Goal: Contribute content

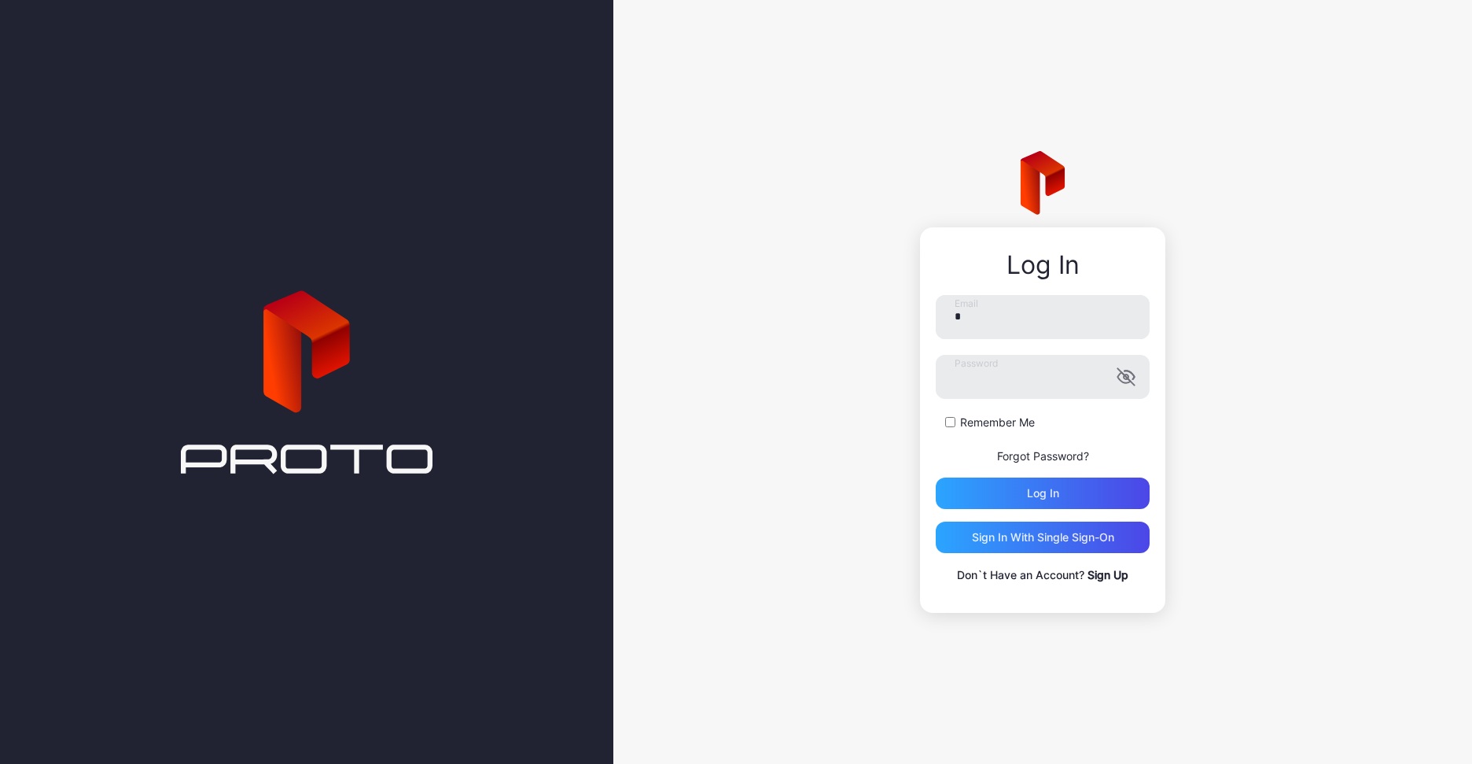
type input "**********"
click at [1056, 493] on div "Log in" at bounding box center [1043, 493] width 32 height 13
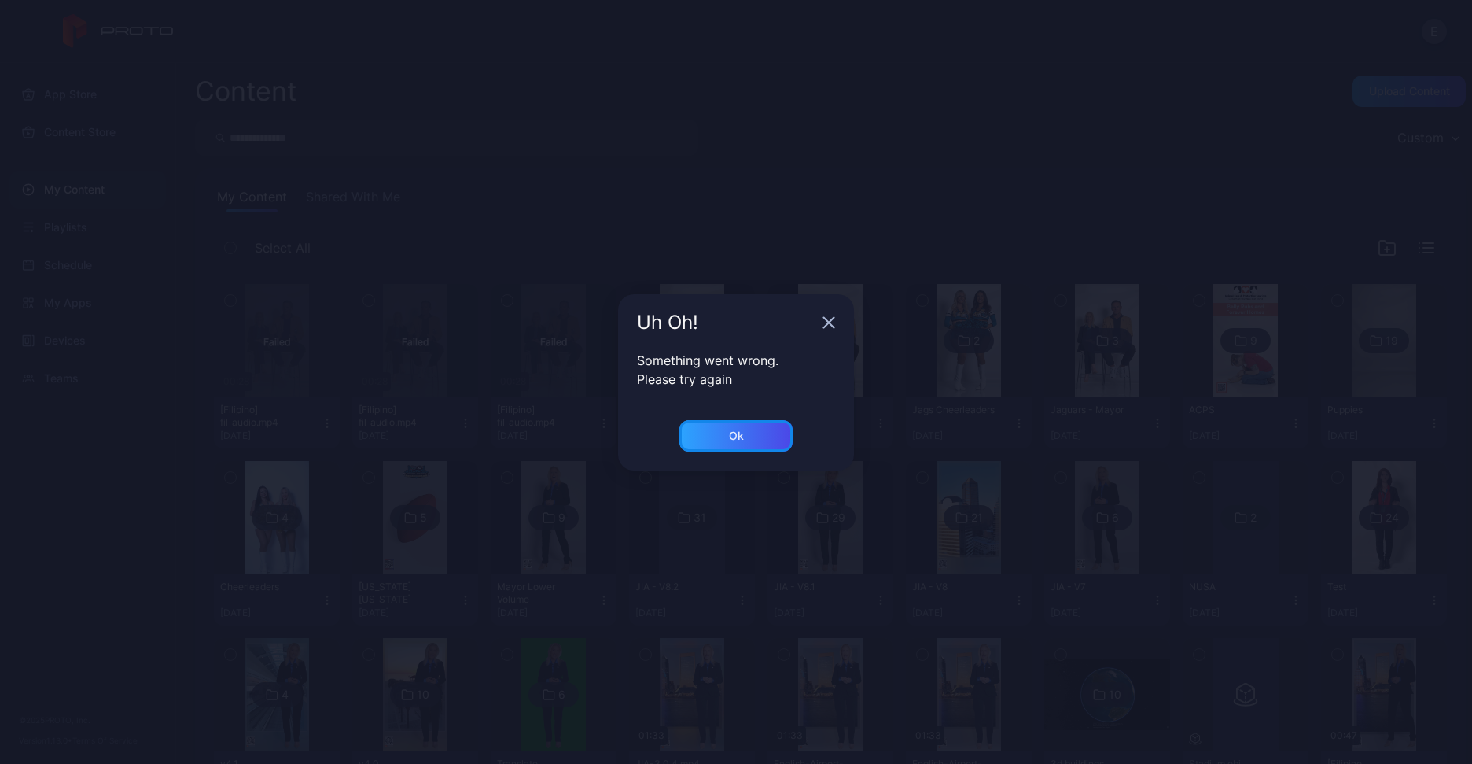
click at [750, 425] on div "Ok" at bounding box center [735, 435] width 113 height 31
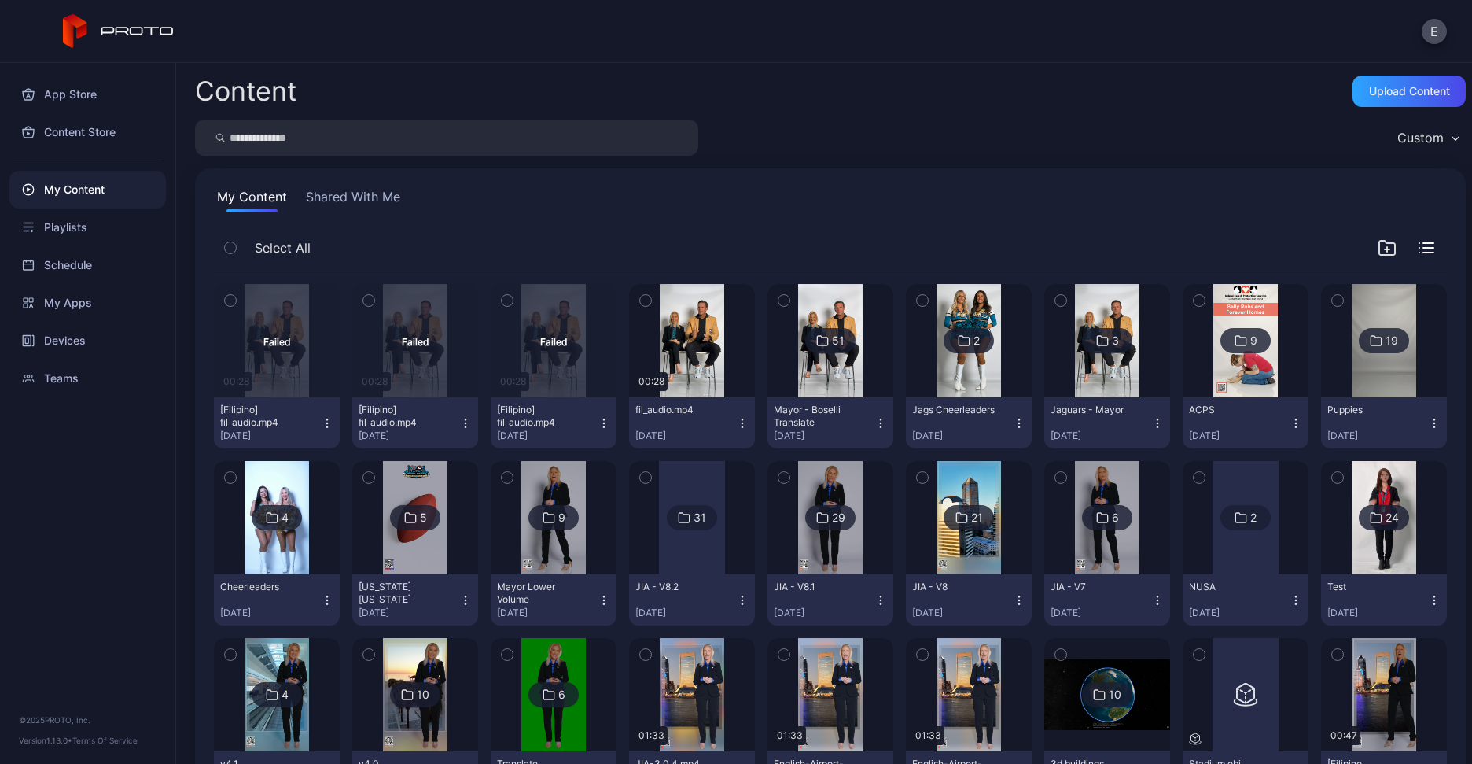
click at [598, 422] on icon "button" at bounding box center [604, 423] width 13 height 13
click at [528, 522] on button "Retry" at bounding box center [548, 531] width 134 height 50
click at [463, 425] on icon "button" at bounding box center [465, 423] width 13 height 13
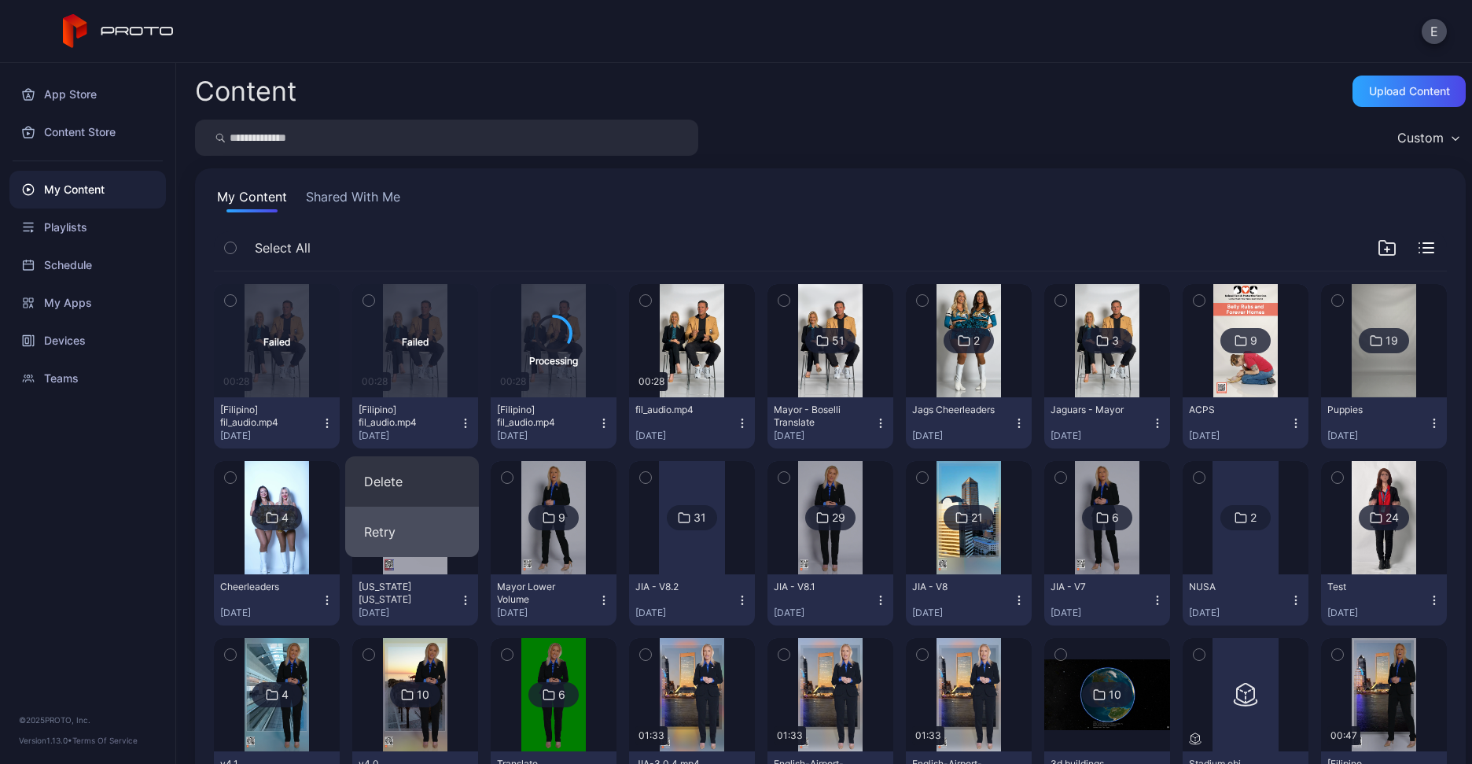
click at [427, 537] on button "Retry" at bounding box center [412, 531] width 134 height 50
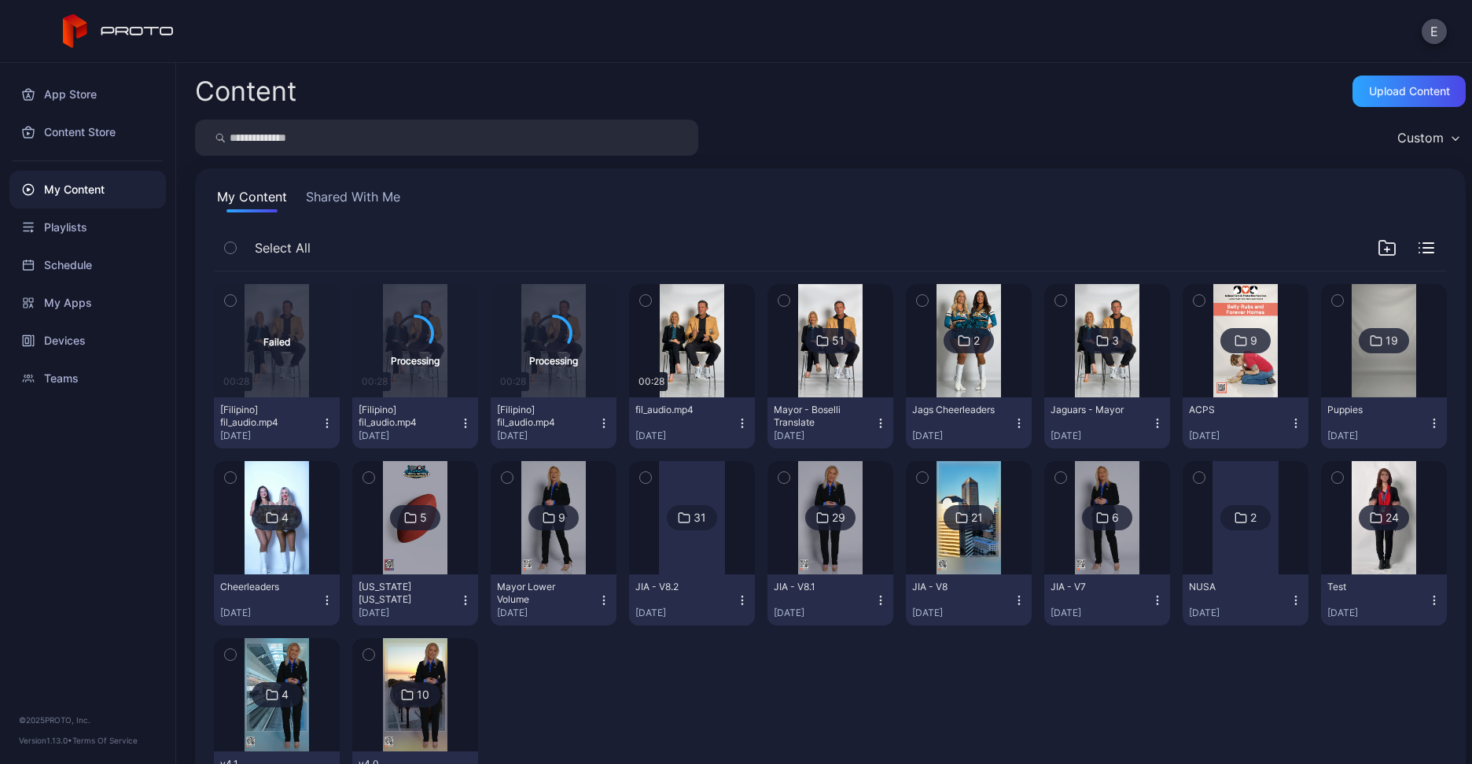
click at [327, 419] on div "Failed 00:28 [Filipino] fil_audio.mp4 Aug 26, 2025 Processing 00:28 [Filipino] …" at bounding box center [830, 543] width 1258 height 569
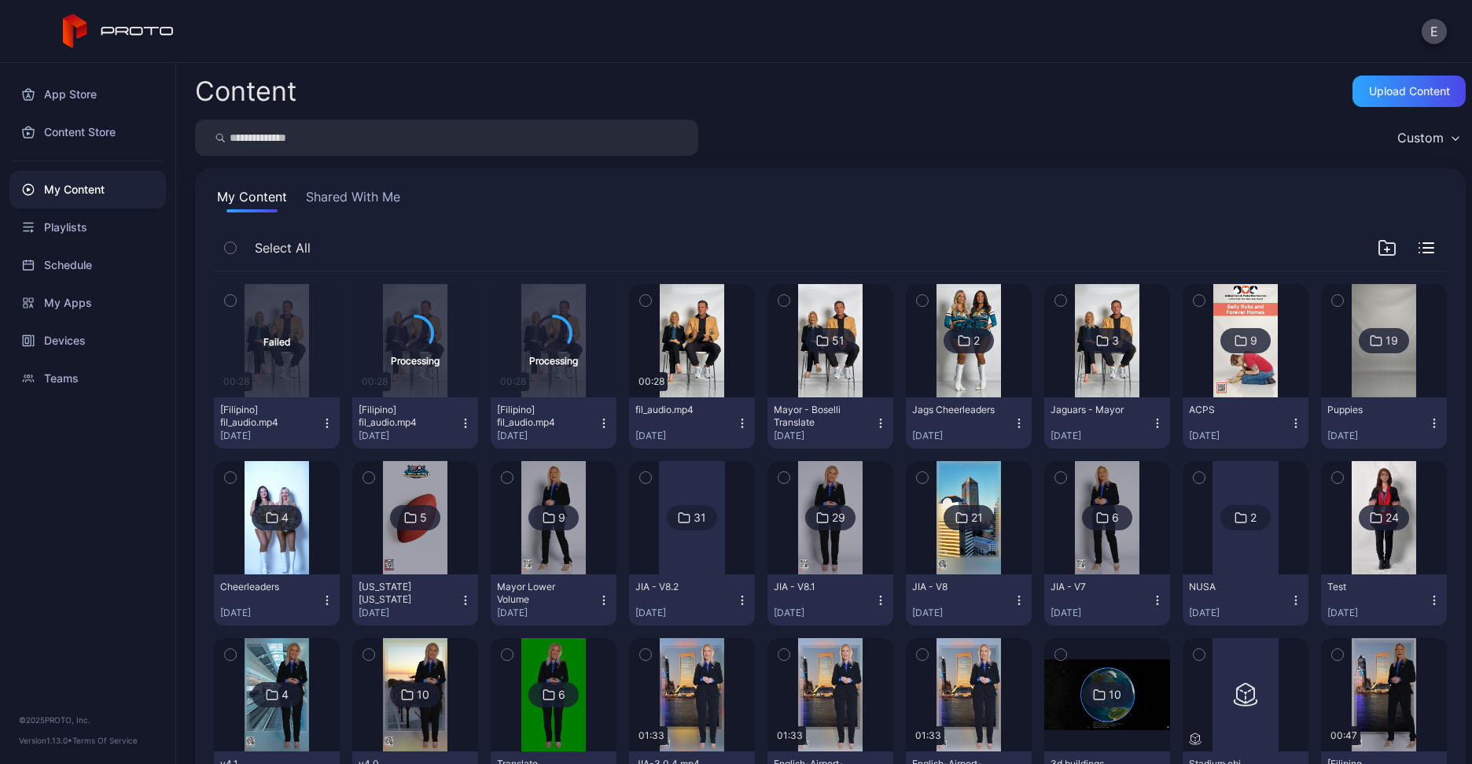
click at [325, 424] on icon "button" at bounding box center [327, 423] width 13 height 13
click at [323, 524] on button "Retry" at bounding box center [276, 531] width 134 height 50
click at [764, 59] on div "E" at bounding box center [736, 31] width 1472 height 63
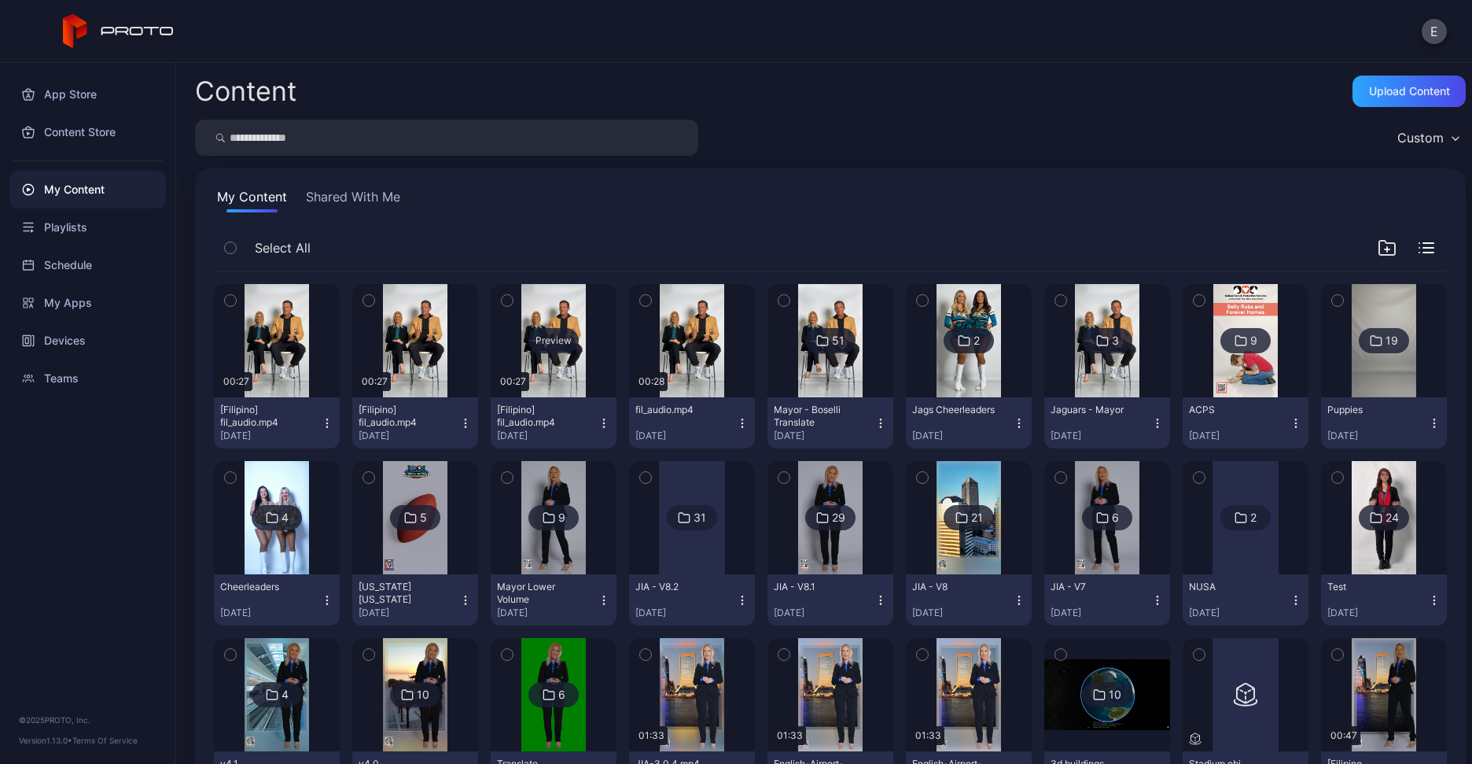
click at [547, 341] on div "Preview" at bounding box center [553, 340] width 50 height 25
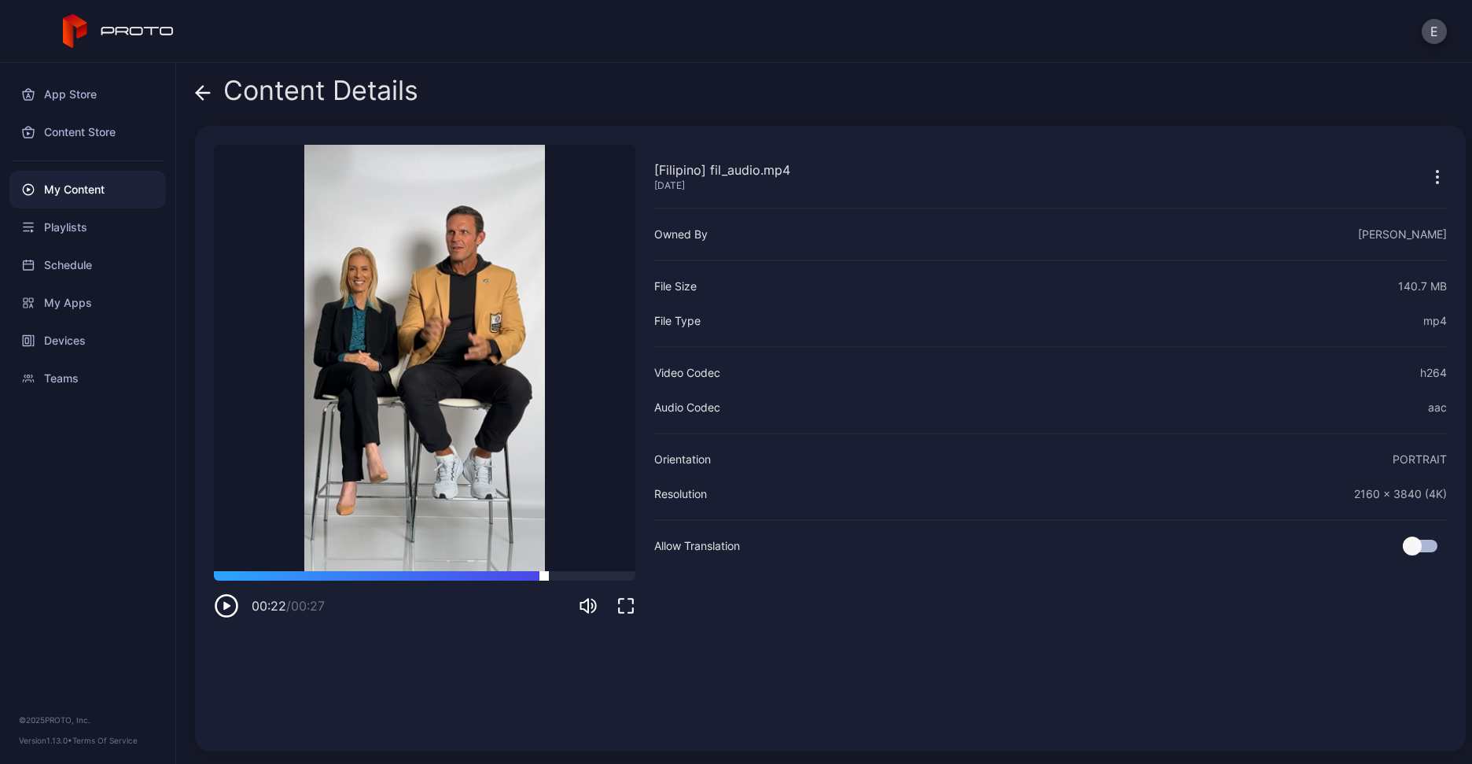
click at [544, 574] on div at bounding box center [425, 575] width 422 height 9
click at [200, 93] on icon at bounding box center [203, 93] width 13 height 0
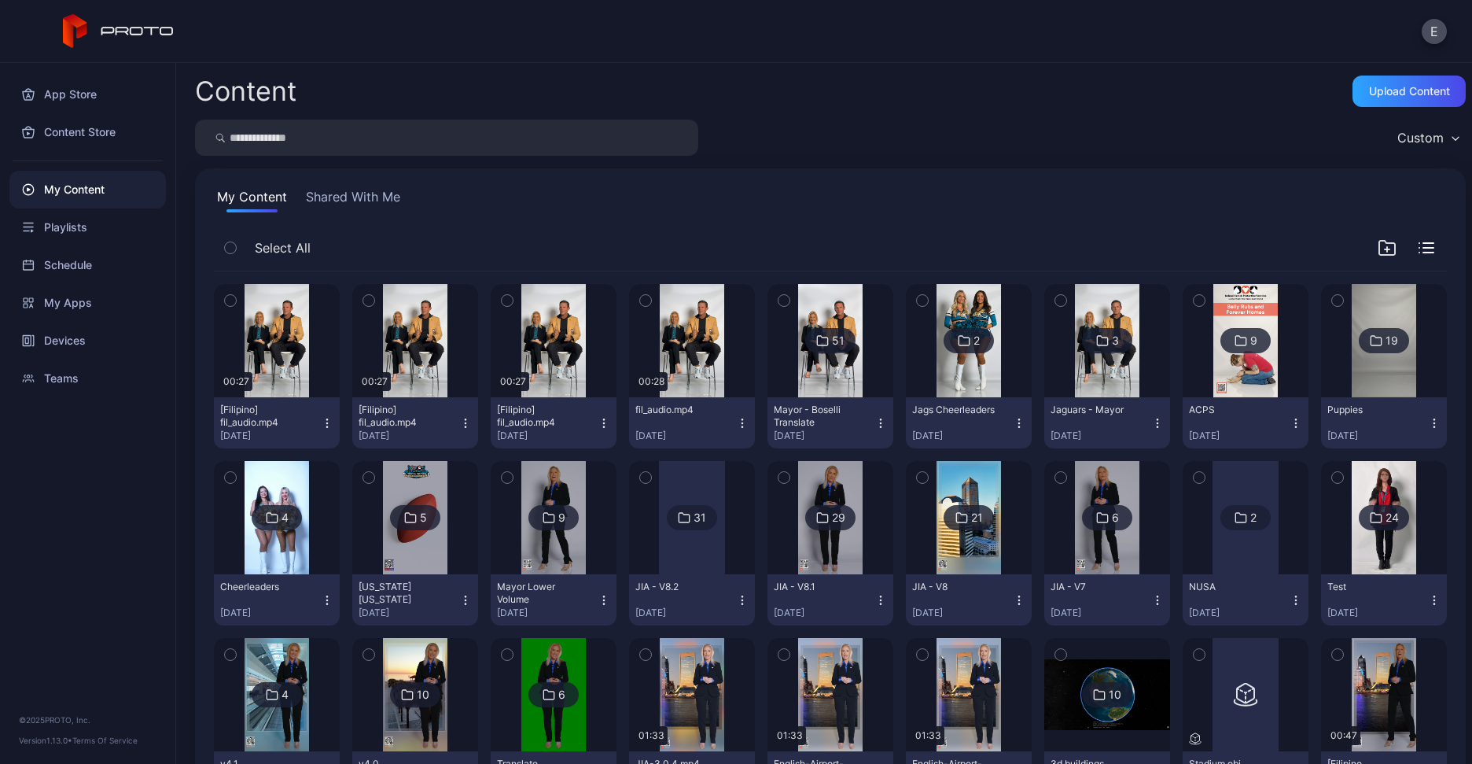
click at [599, 425] on icon "button" at bounding box center [604, 423] width 13 height 13
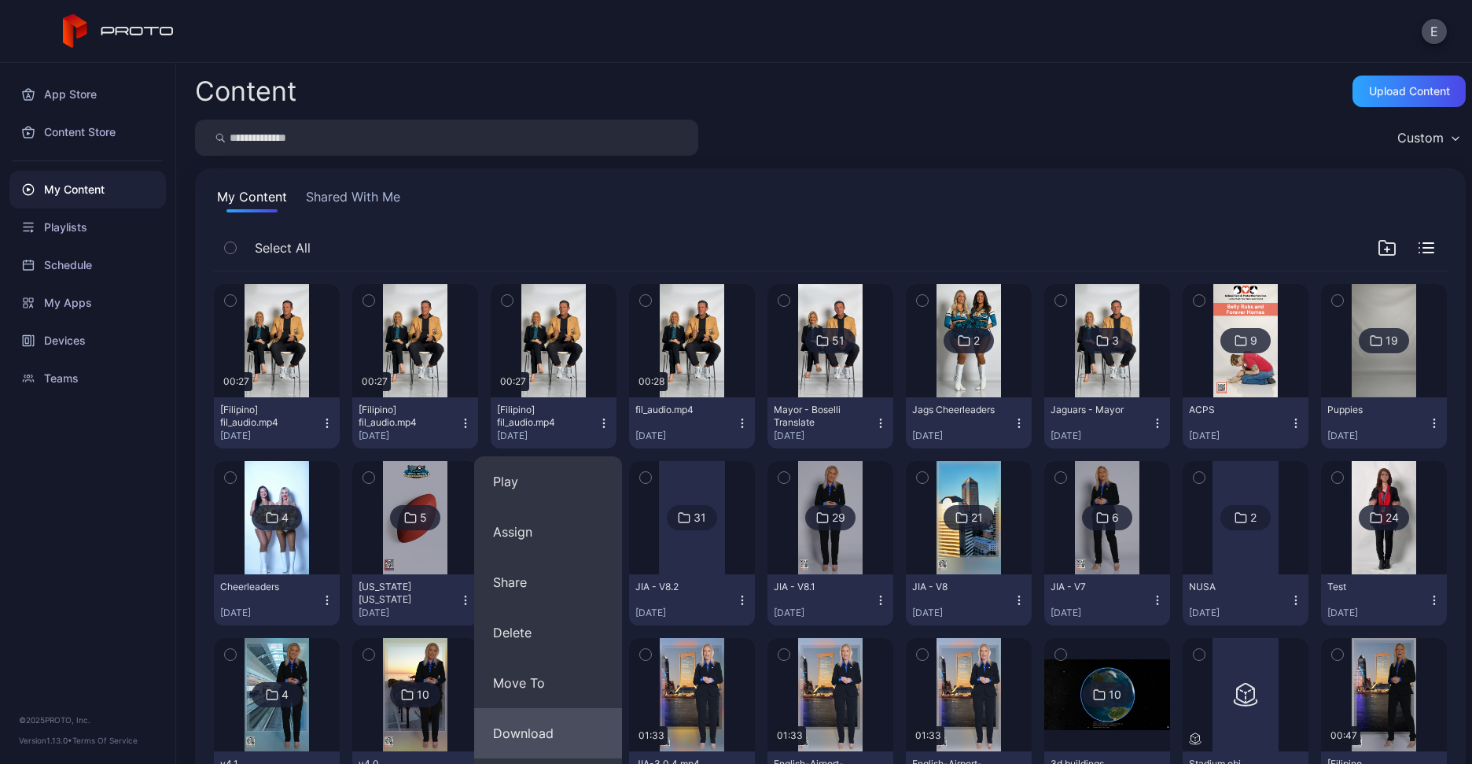
click at [525, 729] on button "Download" at bounding box center [548, 733] width 148 height 50
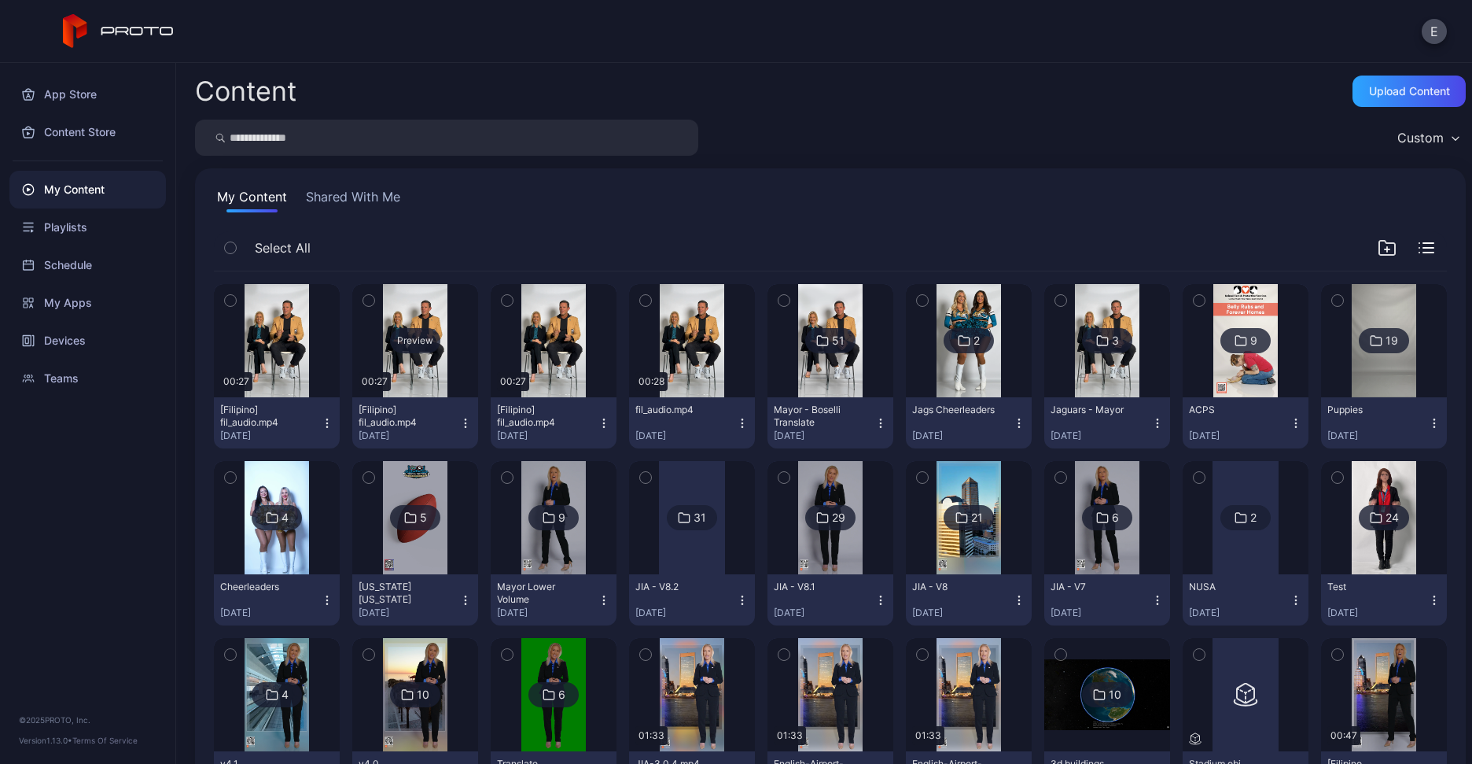
click at [407, 341] on div "Preview" at bounding box center [415, 340] width 50 height 25
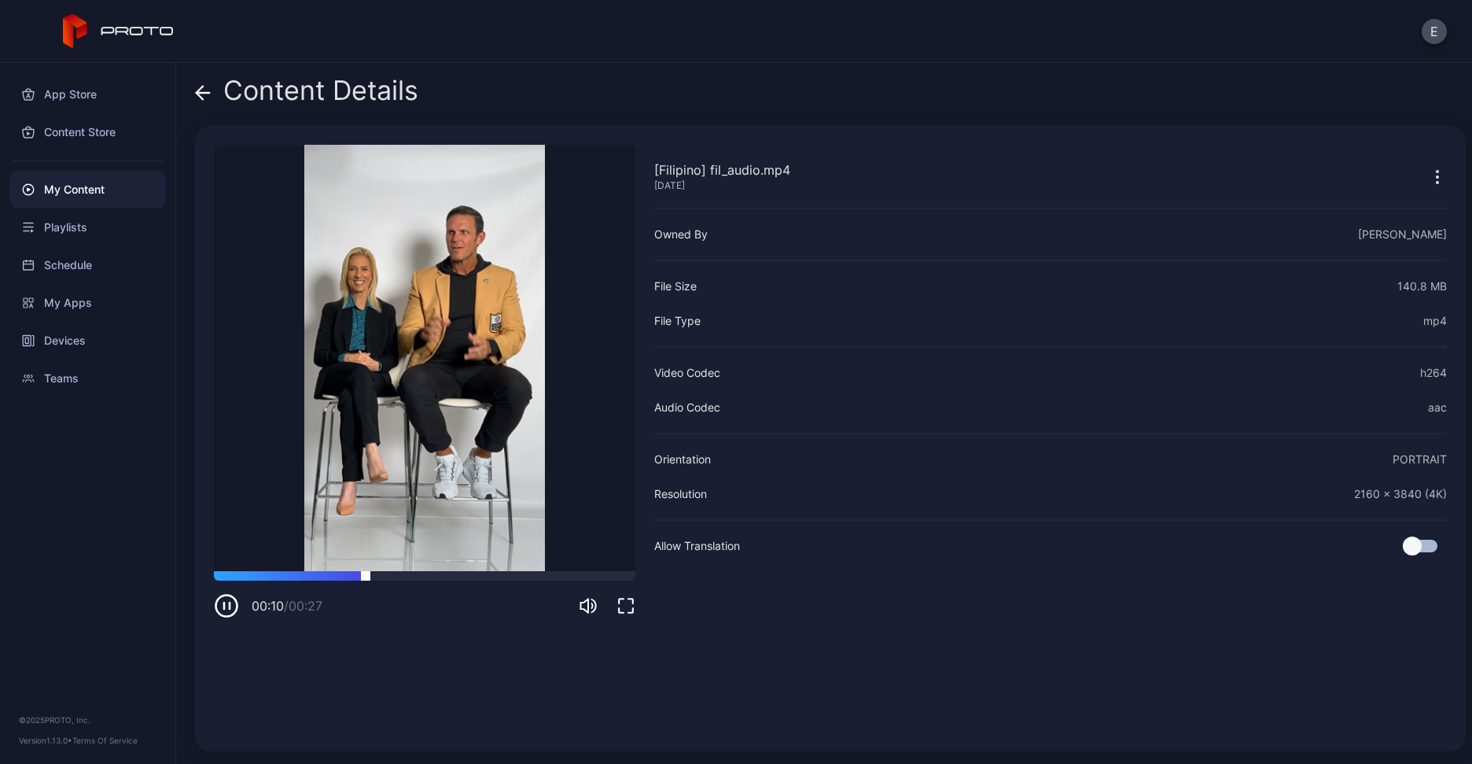
click at [532, 574] on div at bounding box center [425, 575] width 422 height 9
click at [209, 93] on icon at bounding box center [203, 93] width 13 height 0
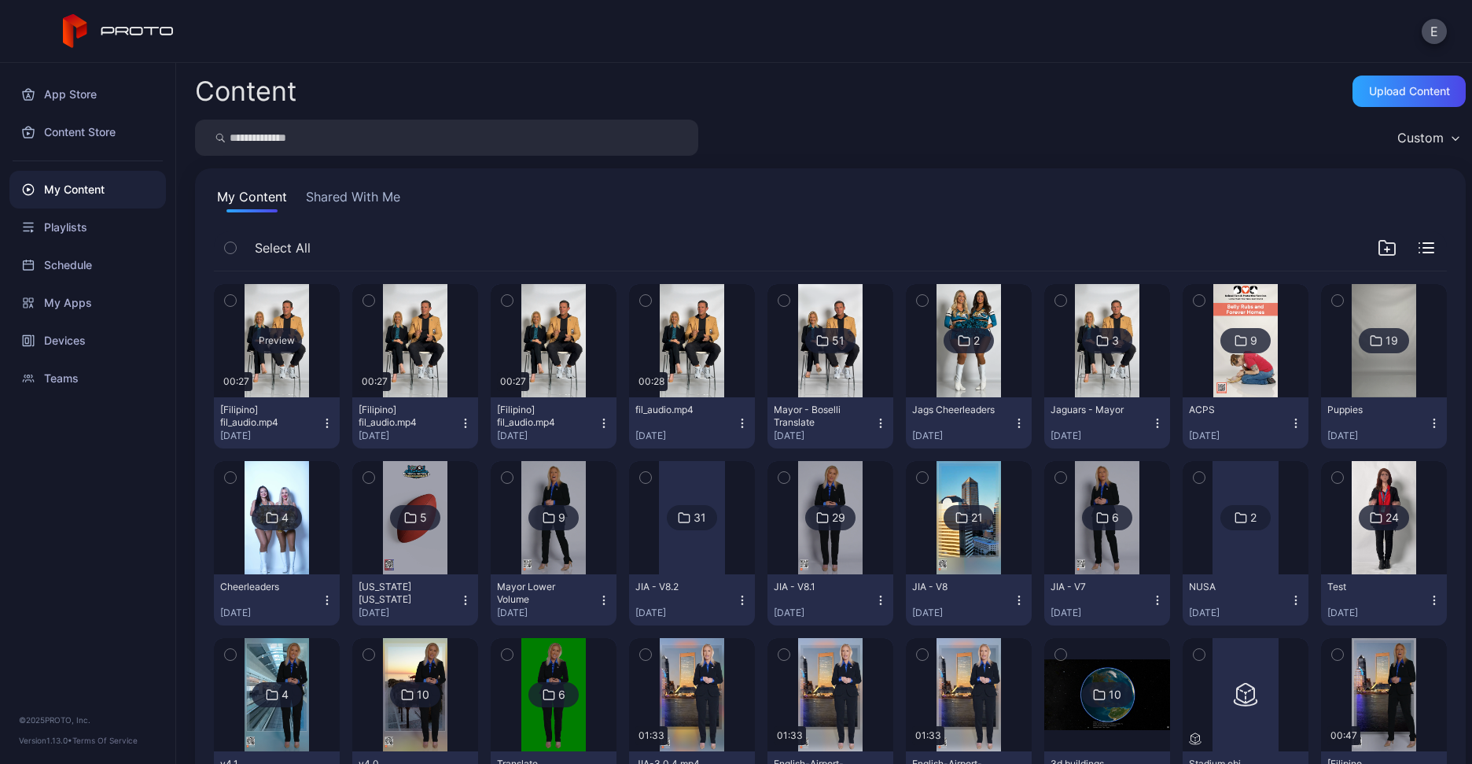
click at [286, 351] on div "Preview" at bounding box center [277, 340] width 50 height 25
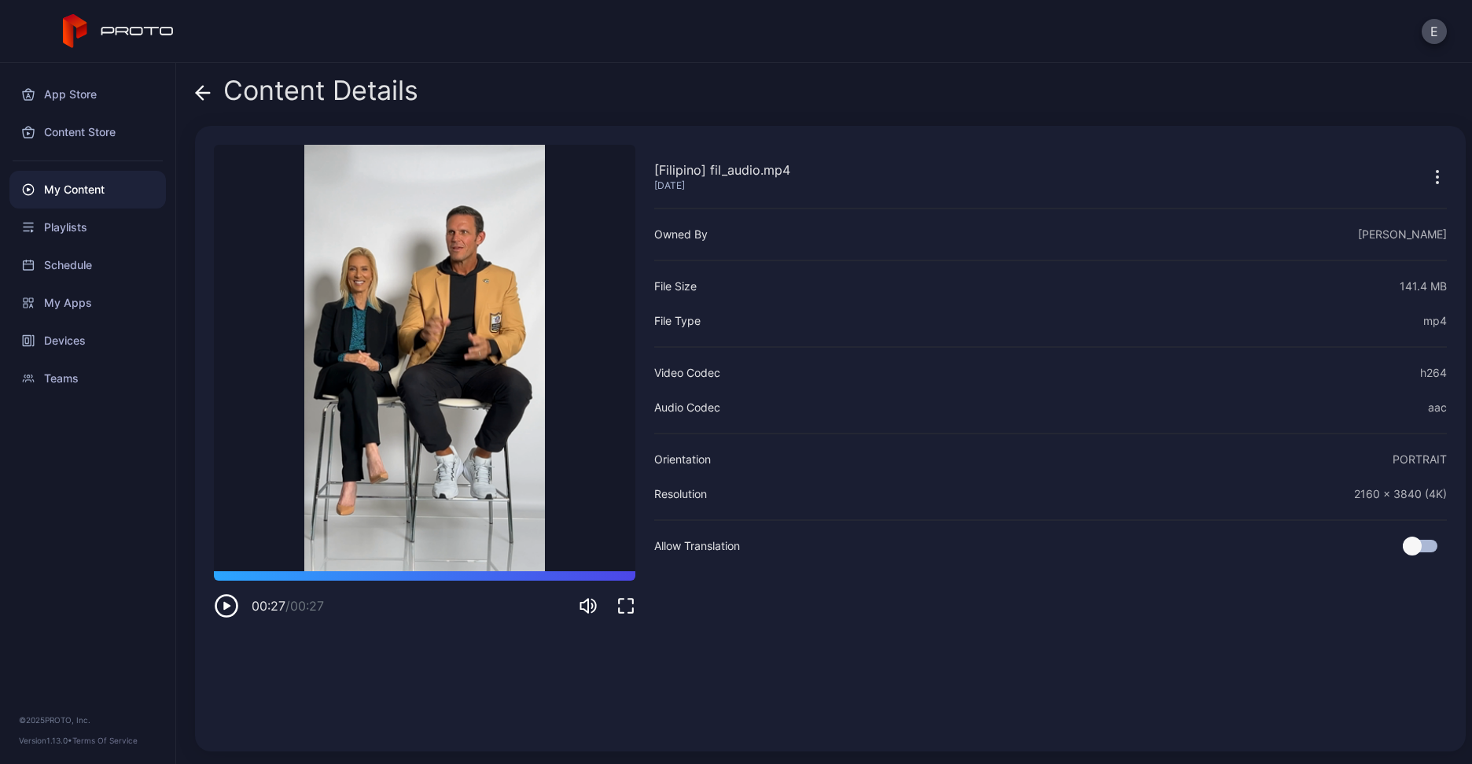
click at [84, 182] on div "My Content" at bounding box center [87, 190] width 156 height 38
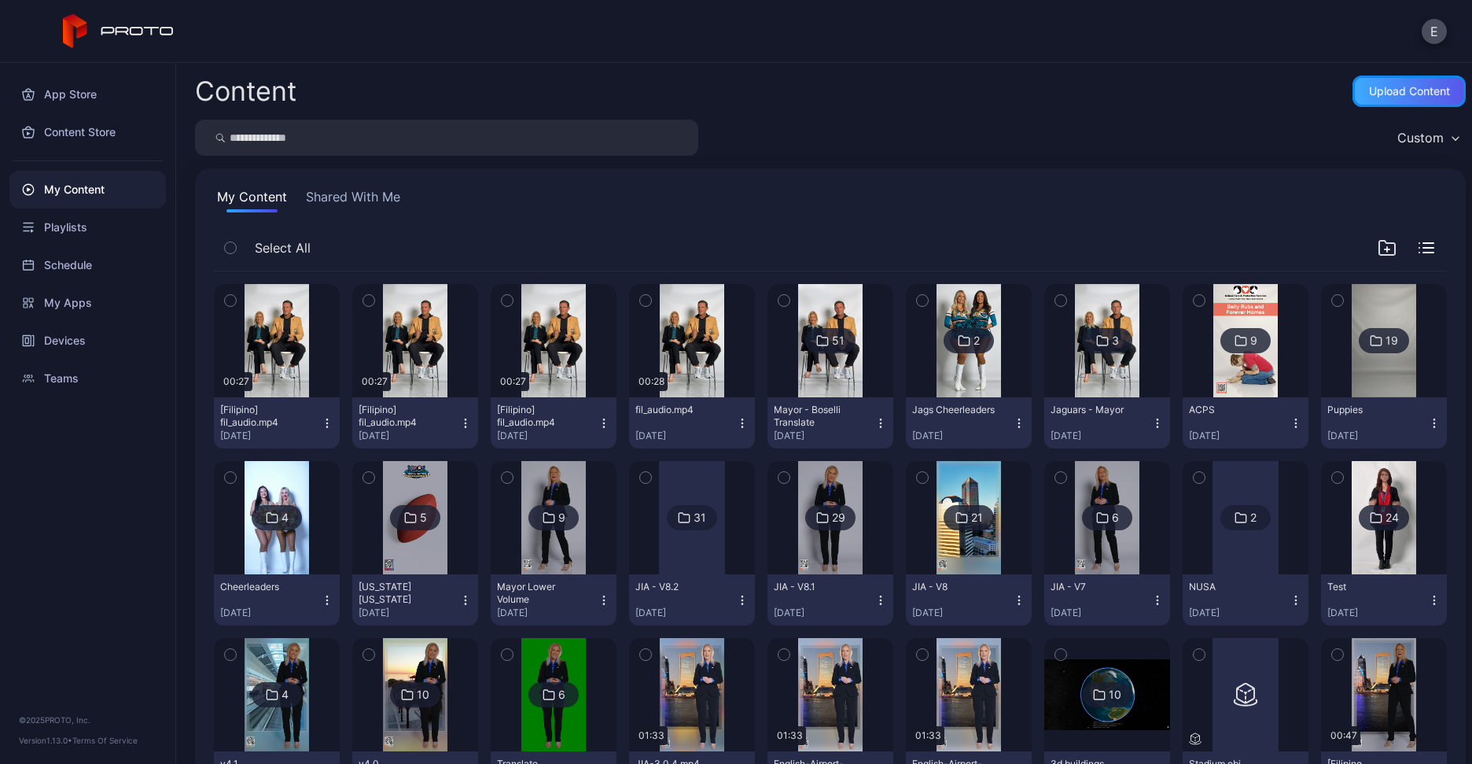
click at [1376, 103] on div "Upload Content" at bounding box center [1409, 90] width 113 height 31
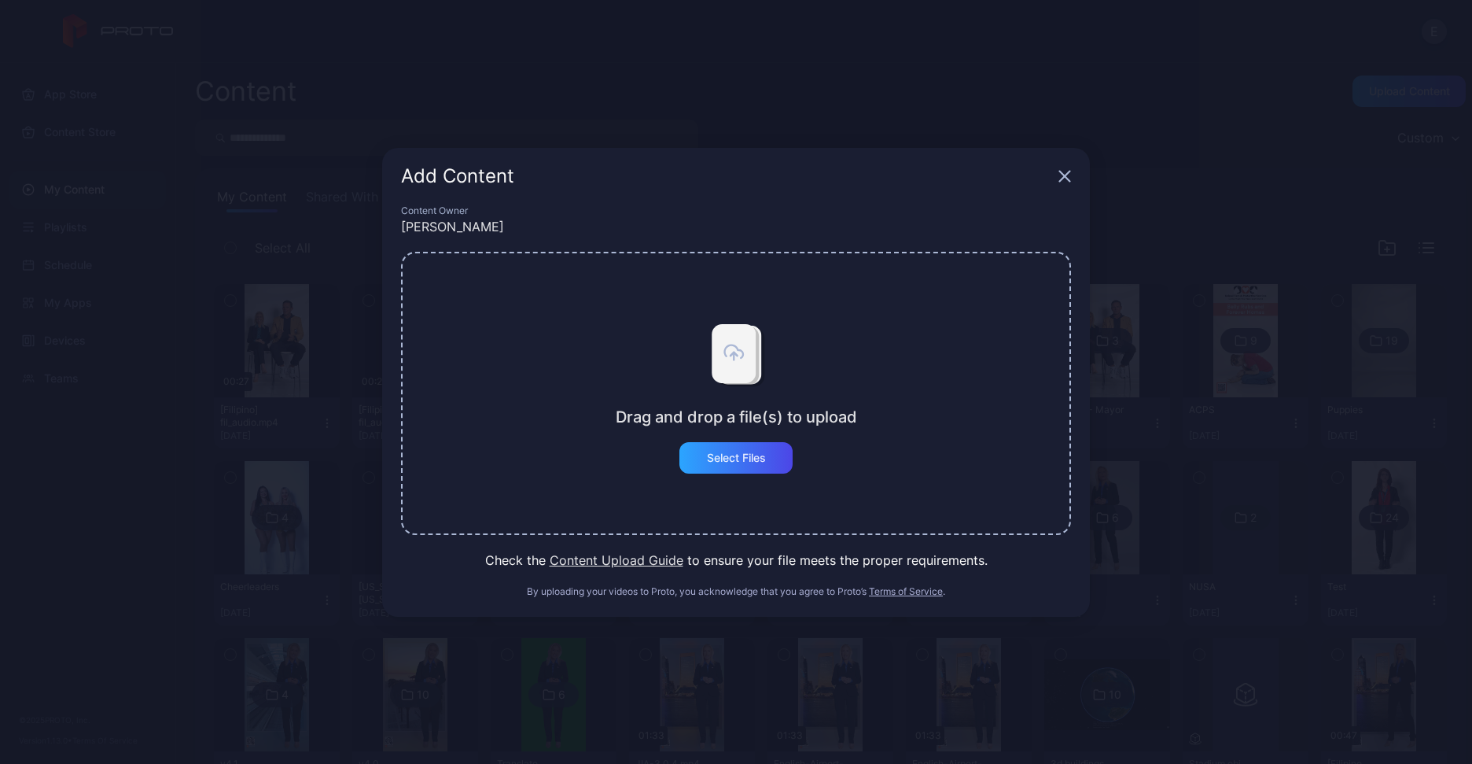
click at [1355, 101] on div "Add Content Content Owner Evan Scott Drag and drop a file(s) to upload Select F…" at bounding box center [736, 382] width 1472 height 764
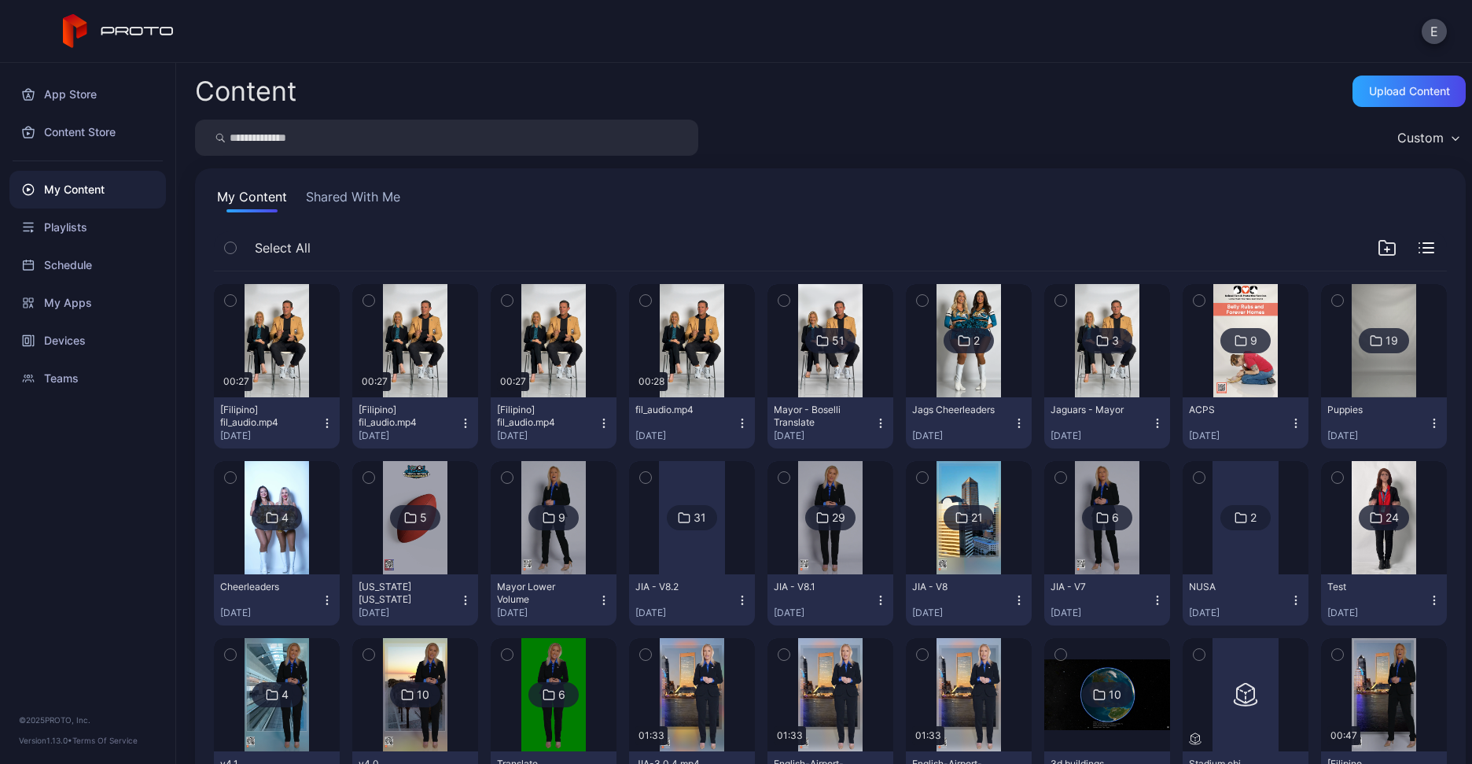
click at [1378, 242] on icon "button" at bounding box center [1387, 247] width 19 height 19
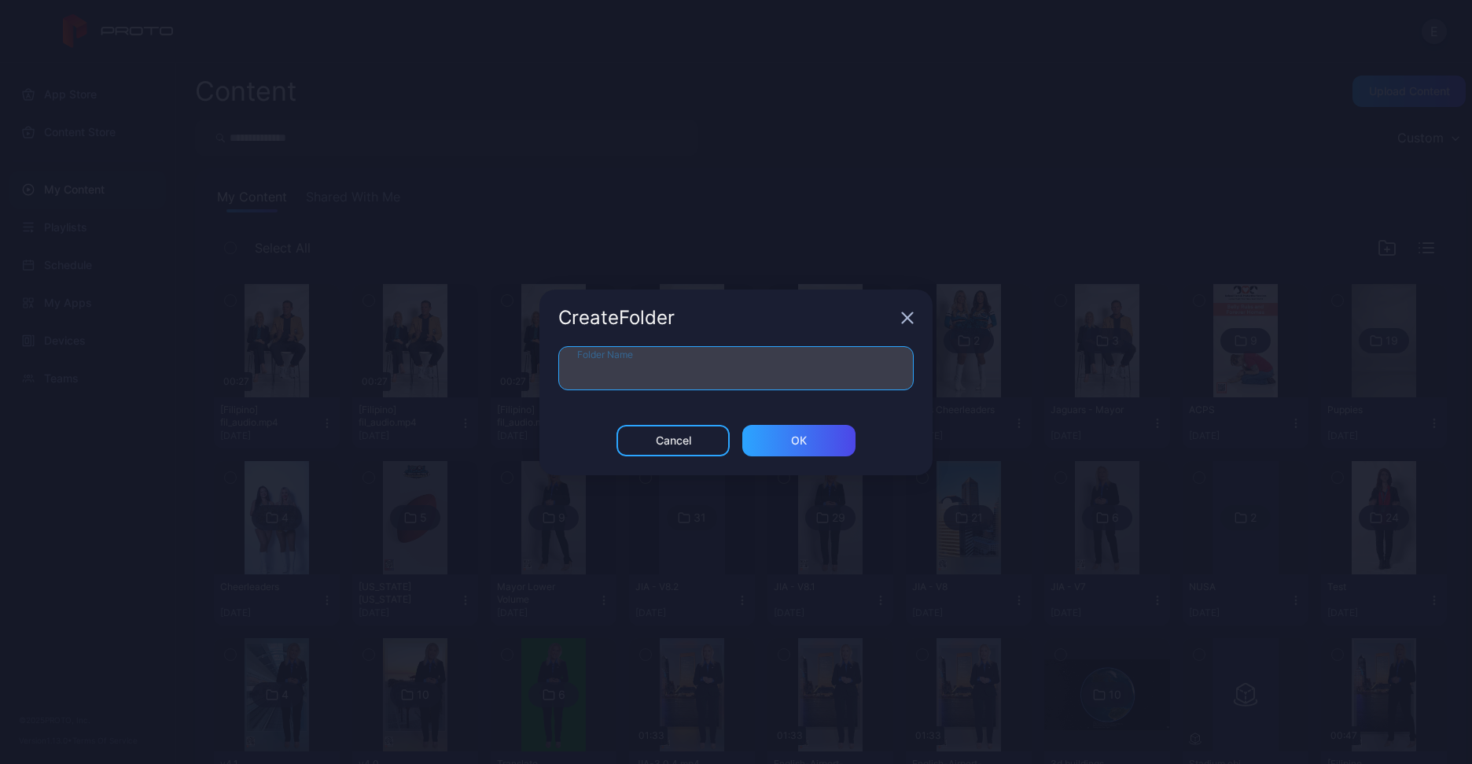
click at [661, 370] on input "Folder Name" at bounding box center [735, 368] width 355 height 44
type input "**********"
click at [658, 364] on input "**********" at bounding box center [735, 368] width 355 height 44
type input "**********"
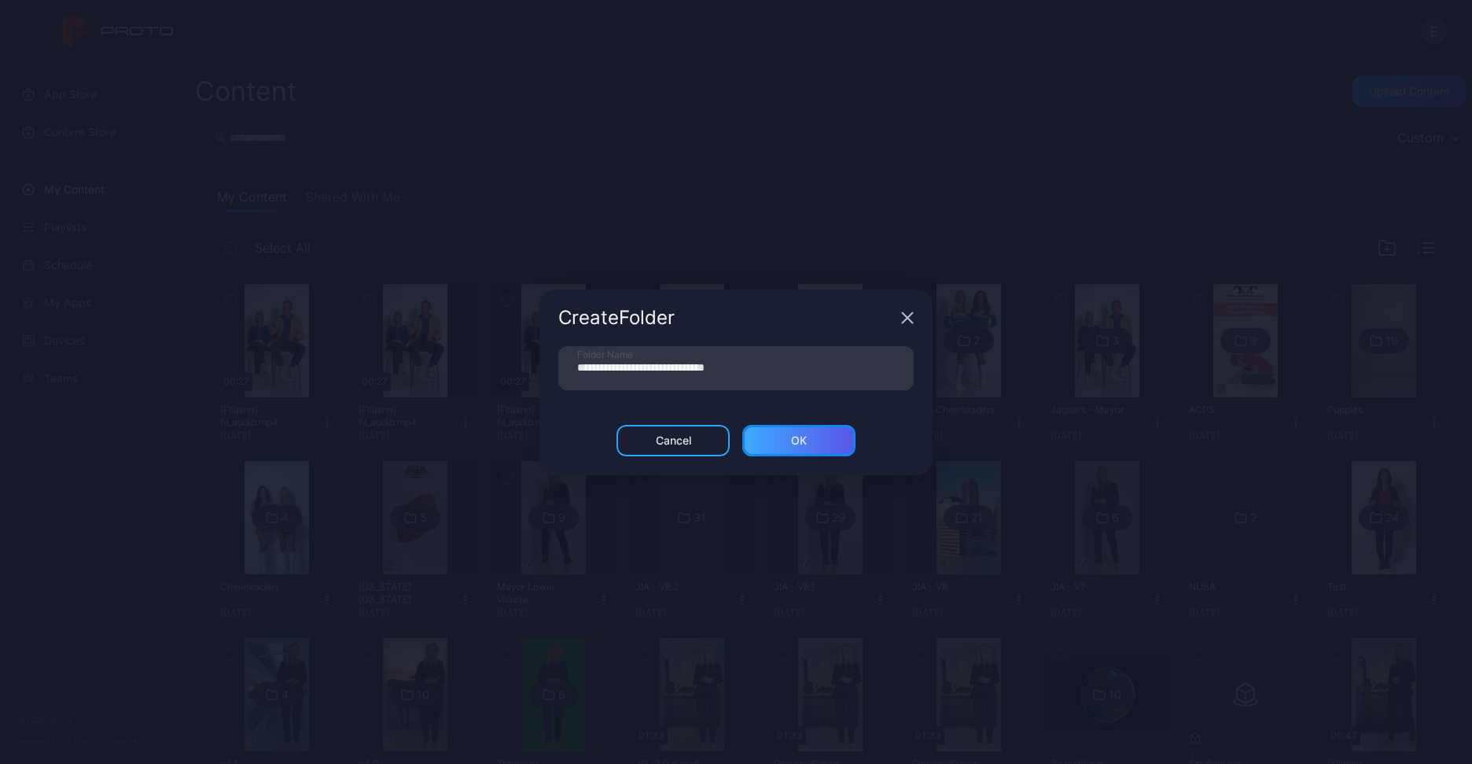
click at [788, 429] on div "ОК" at bounding box center [798, 440] width 113 height 31
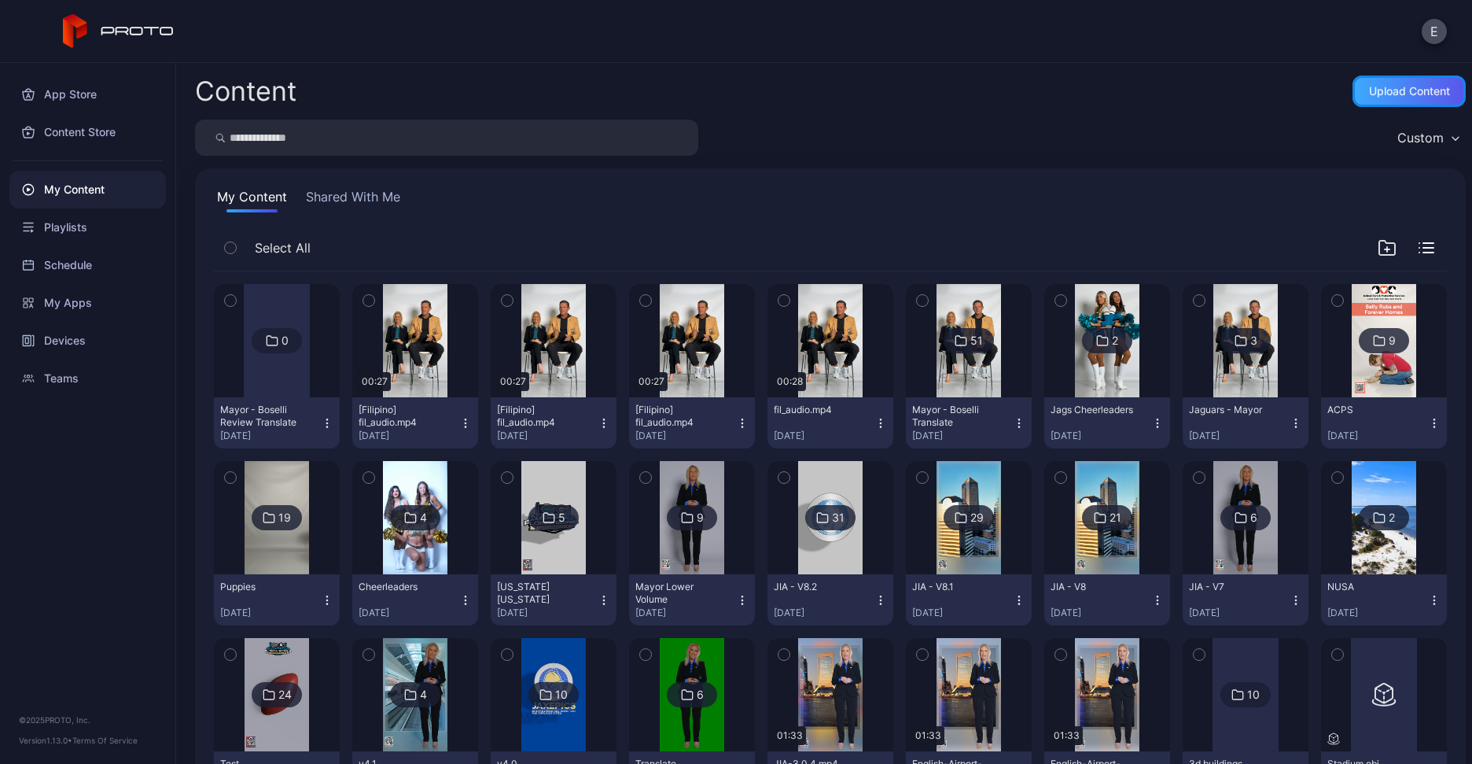
click at [1382, 80] on div "Upload Content" at bounding box center [1409, 90] width 113 height 31
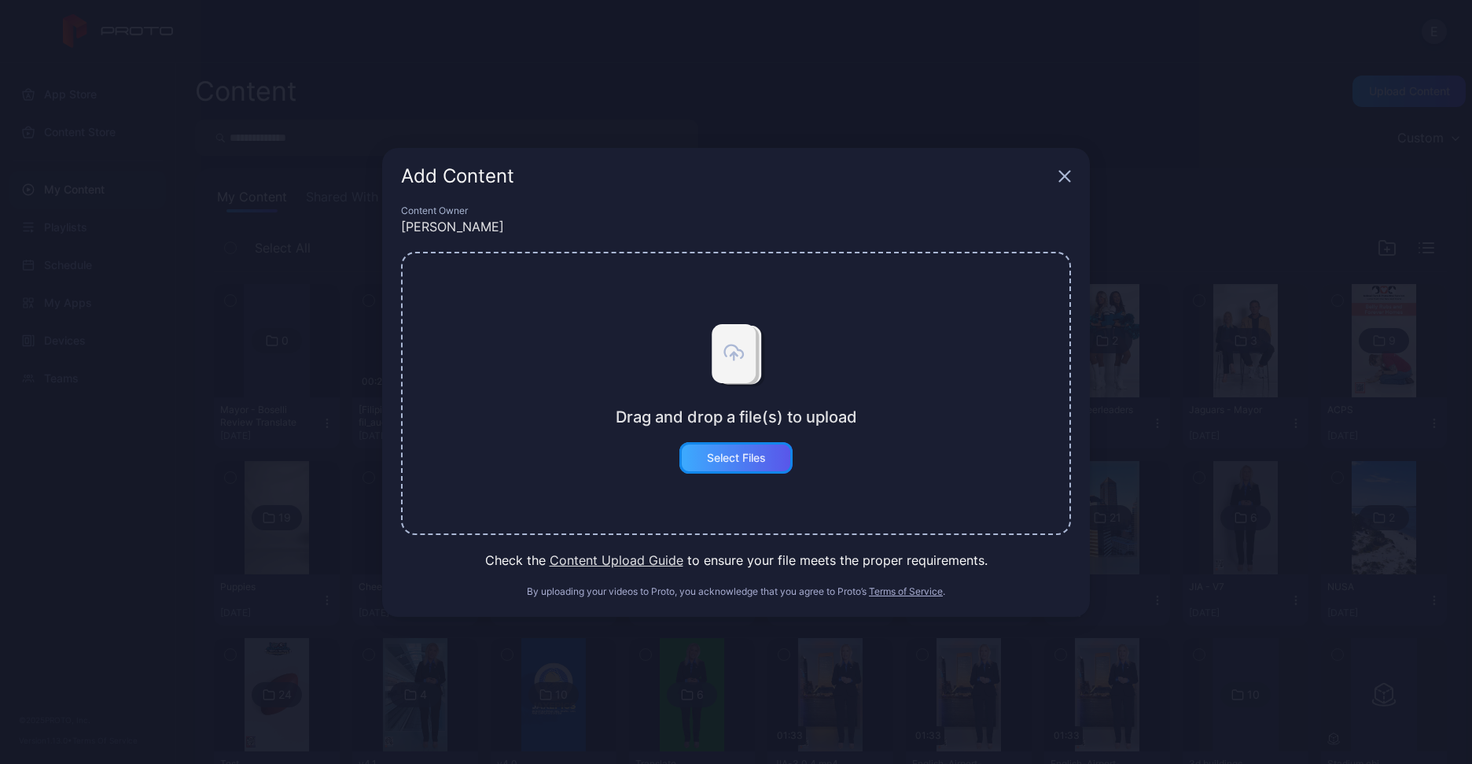
click at [693, 469] on div "Select Files" at bounding box center [735, 457] width 113 height 31
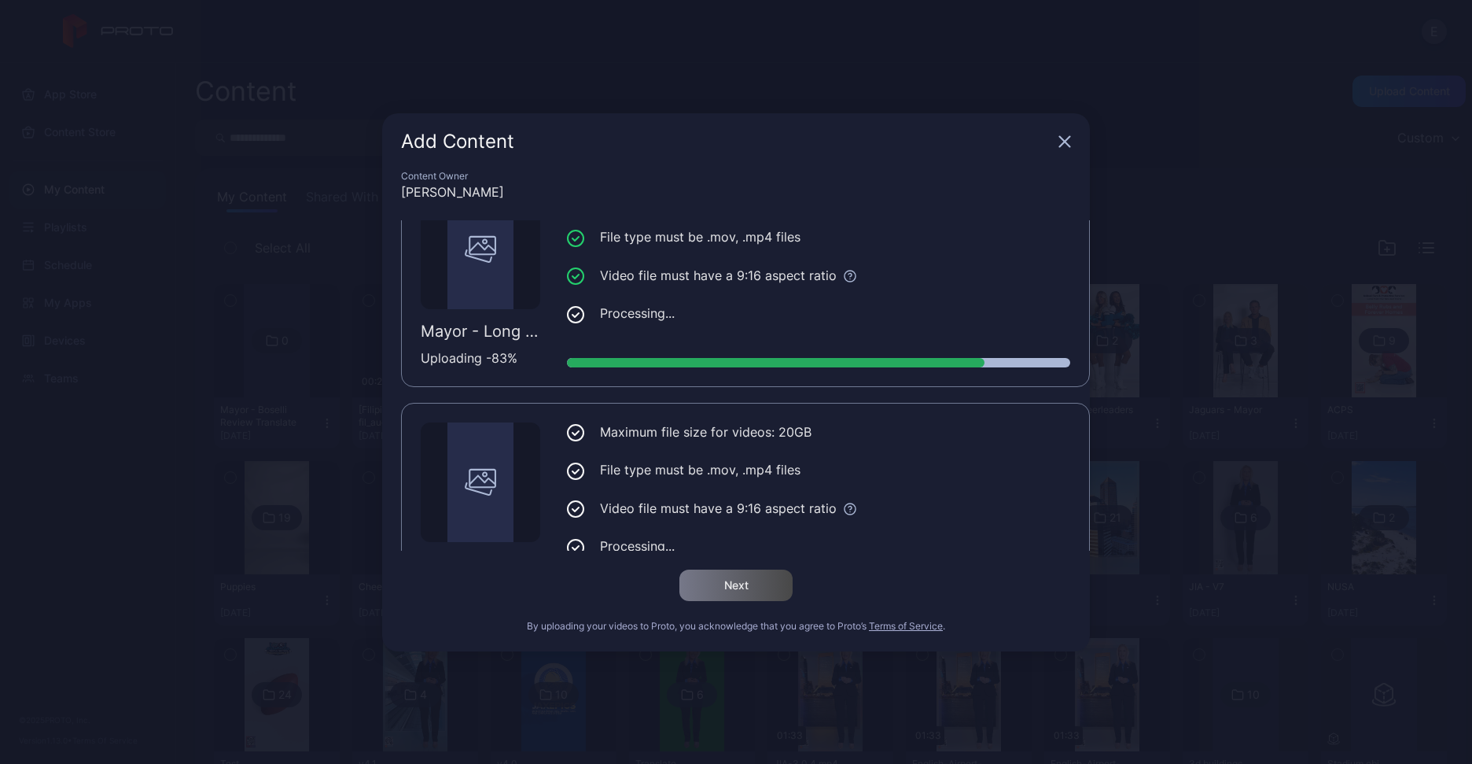
scroll to position [585, 0]
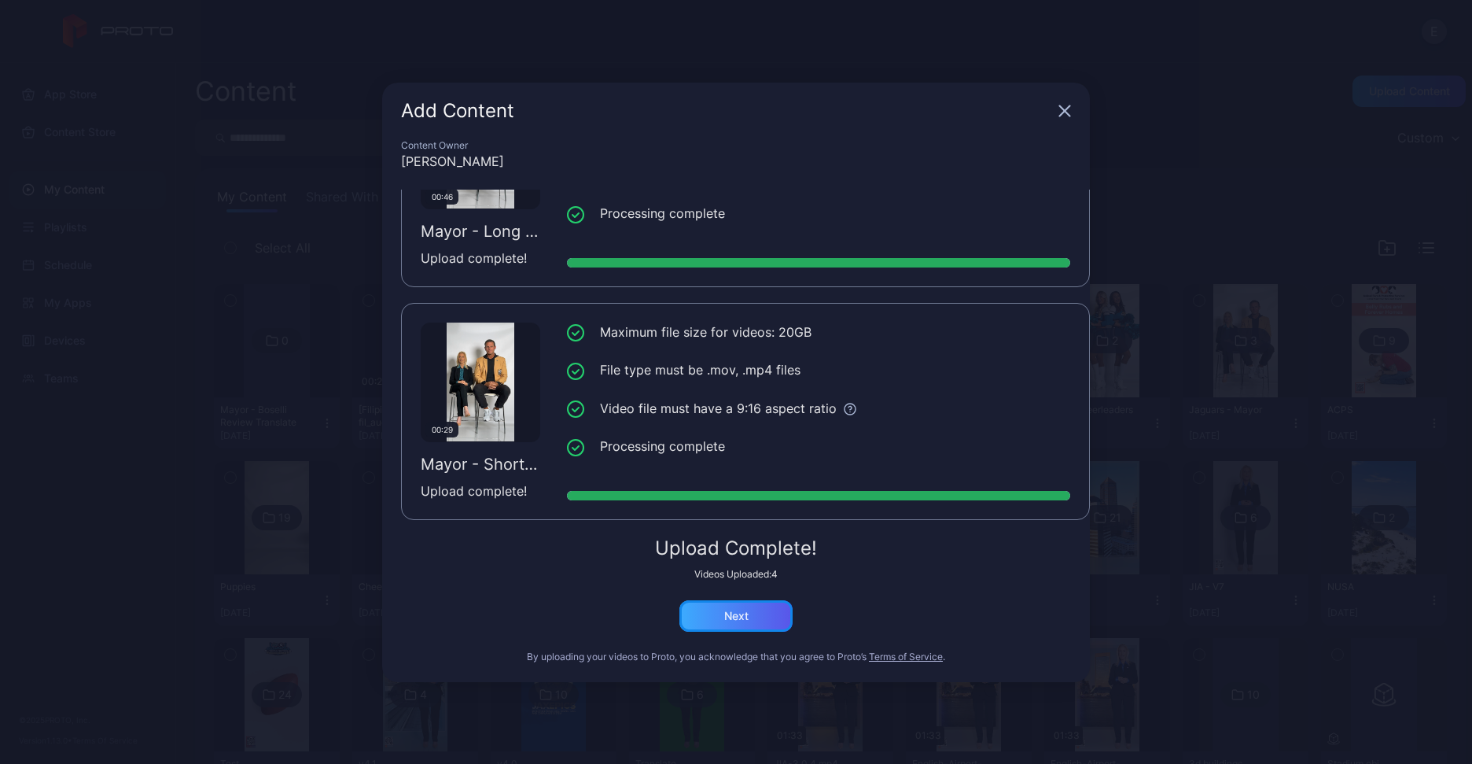
click at [747, 603] on div "Next" at bounding box center [735, 615] width 113 height 31
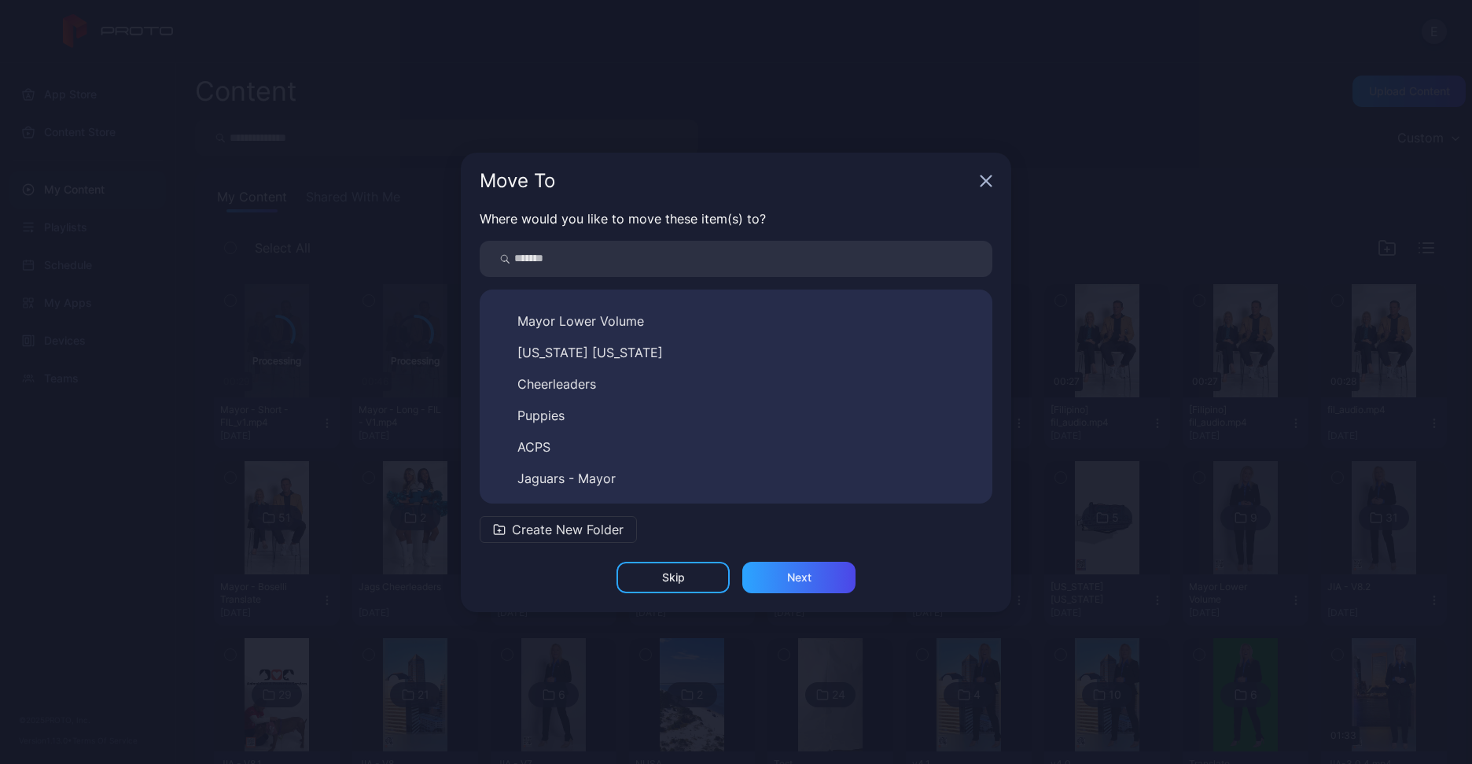
scroll to position [560, 0]
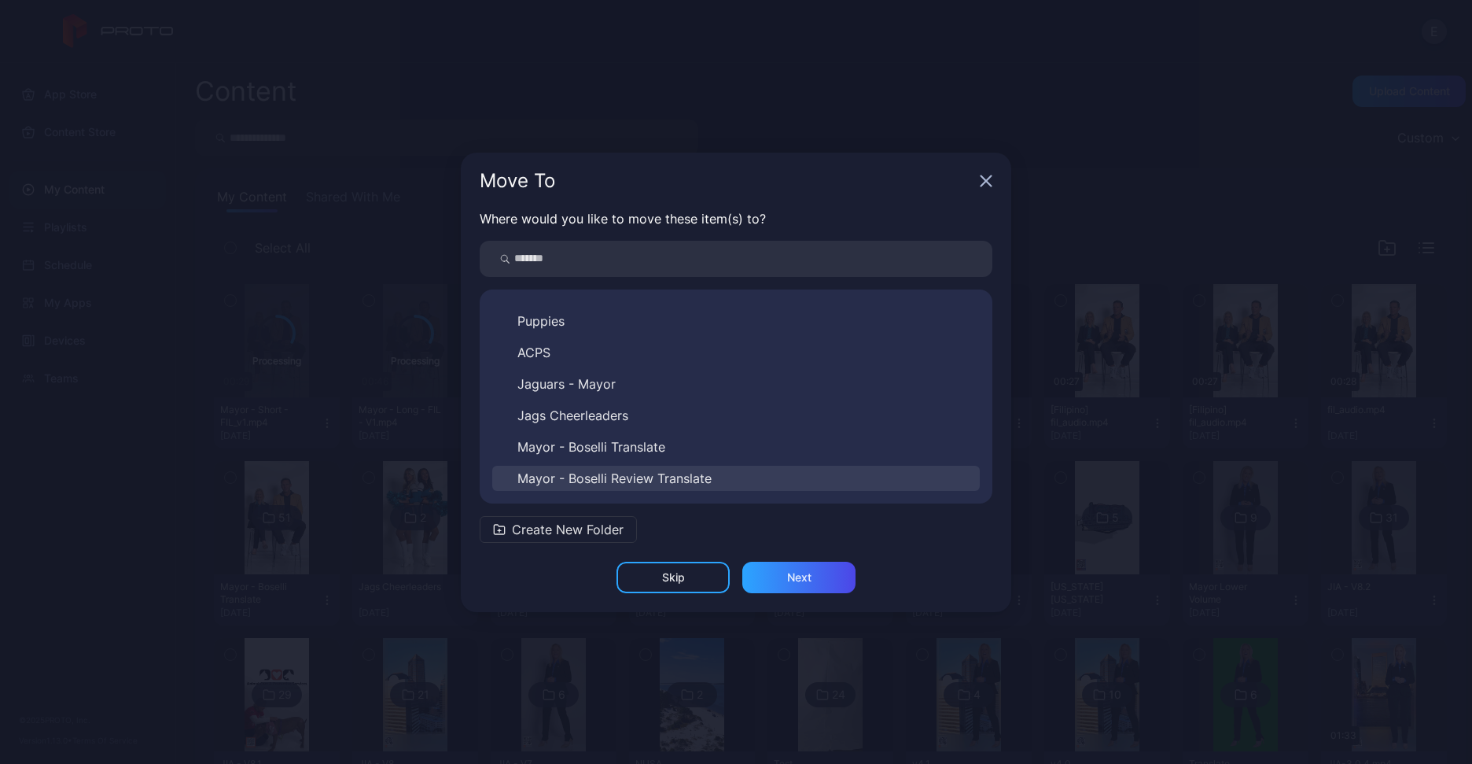
click at [646, 473] on span "Mayor - Boselli Review Translate" at bounding box center [614, 478] width 194 height 19
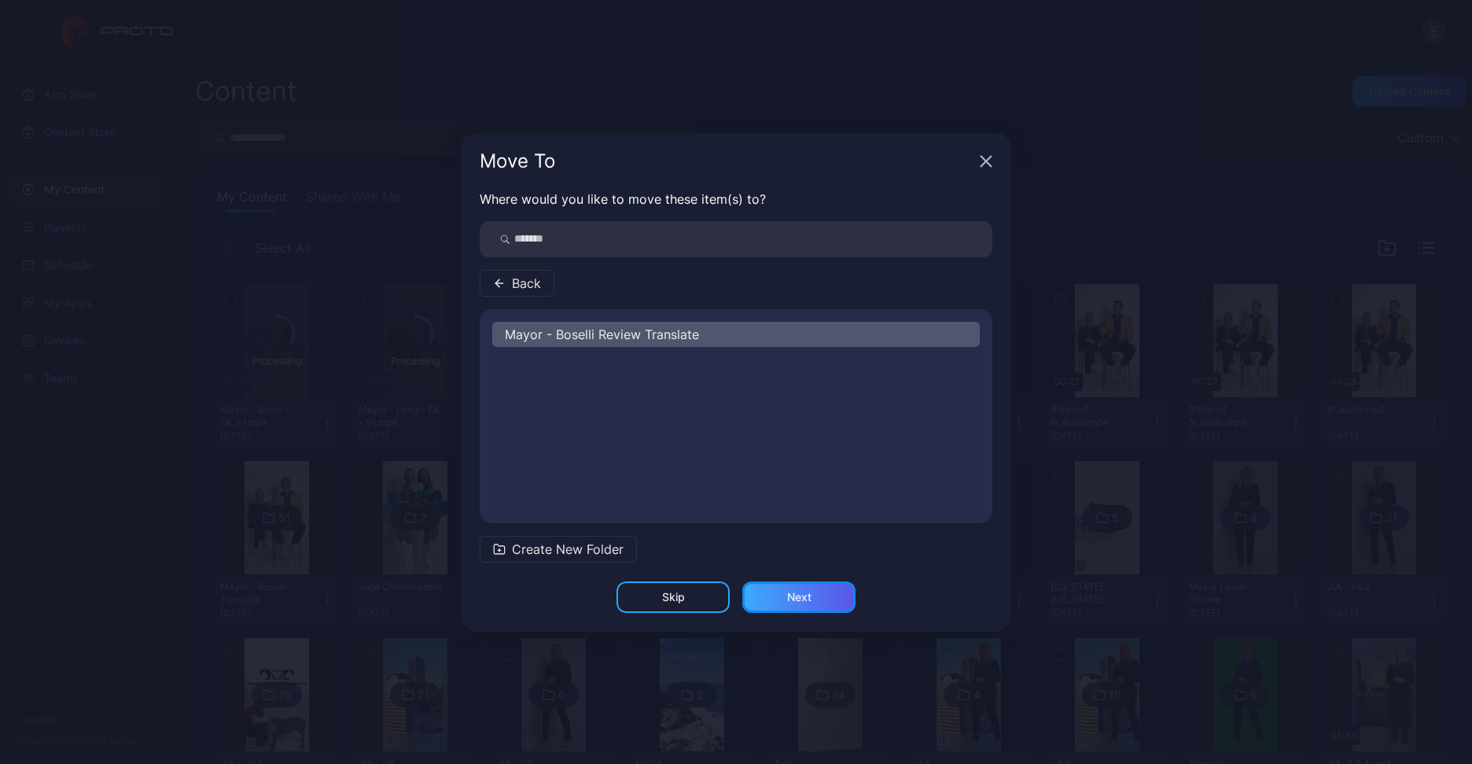
click at [782, 591] on div "Next" at bounding box center [798, 596] width 113 height 31
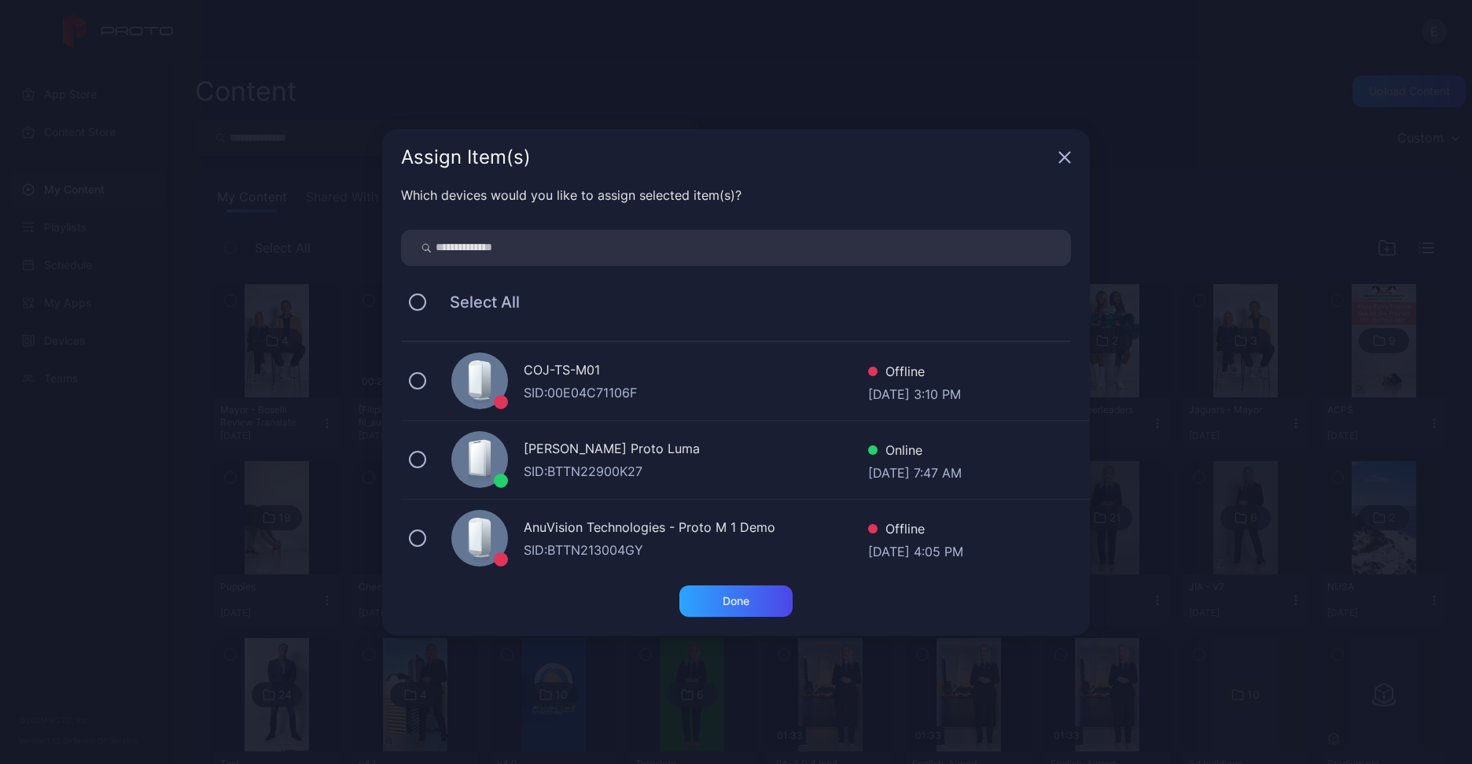
click at [596, 371] on div "COJ-TS-M01" at bounding box center [696, 371] width 344 height 23
click at [753, 601] on div "Done" at bounding box center [735, 600] width 113 height 31
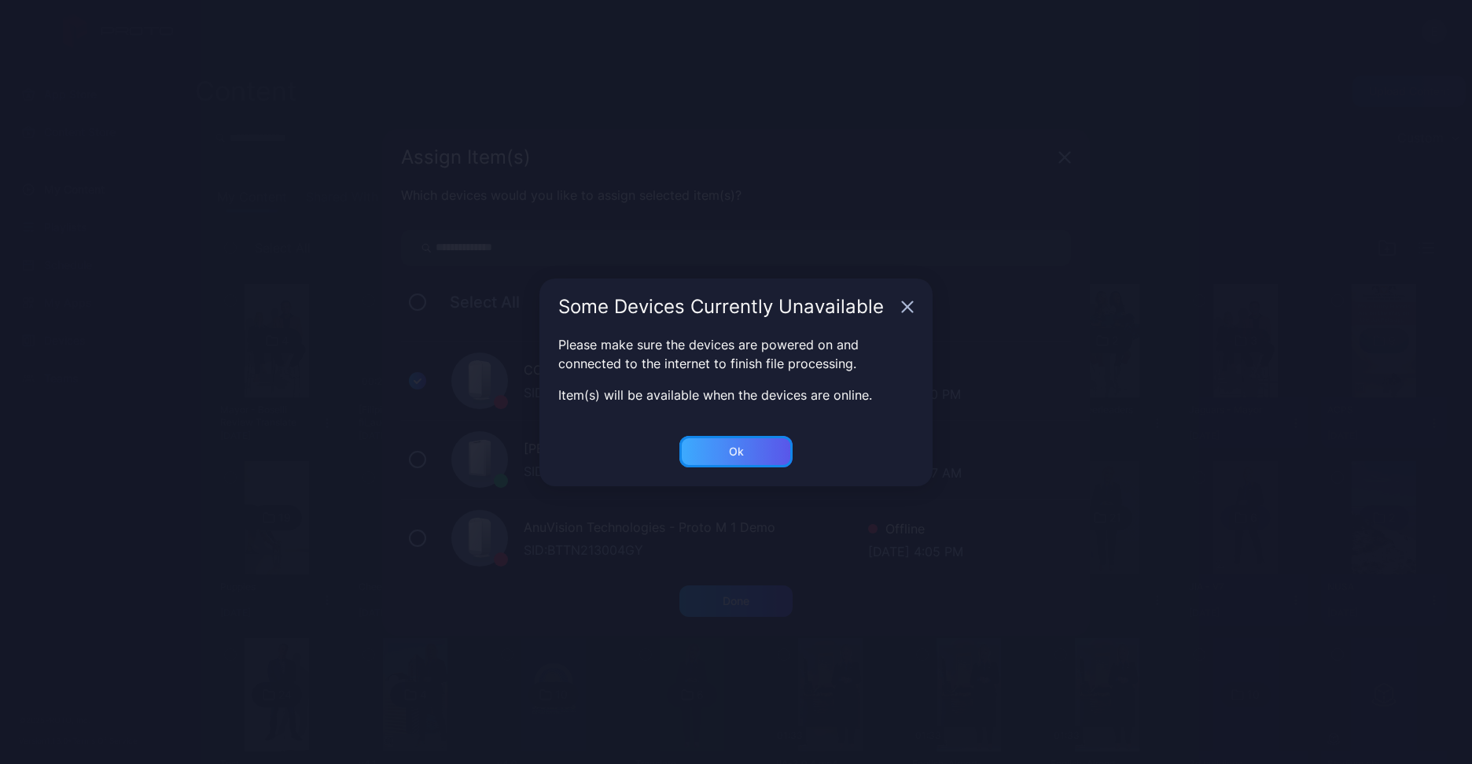
click at [723, 585] on div "Ok" at bounding box center [735, 600] width 113 height 31
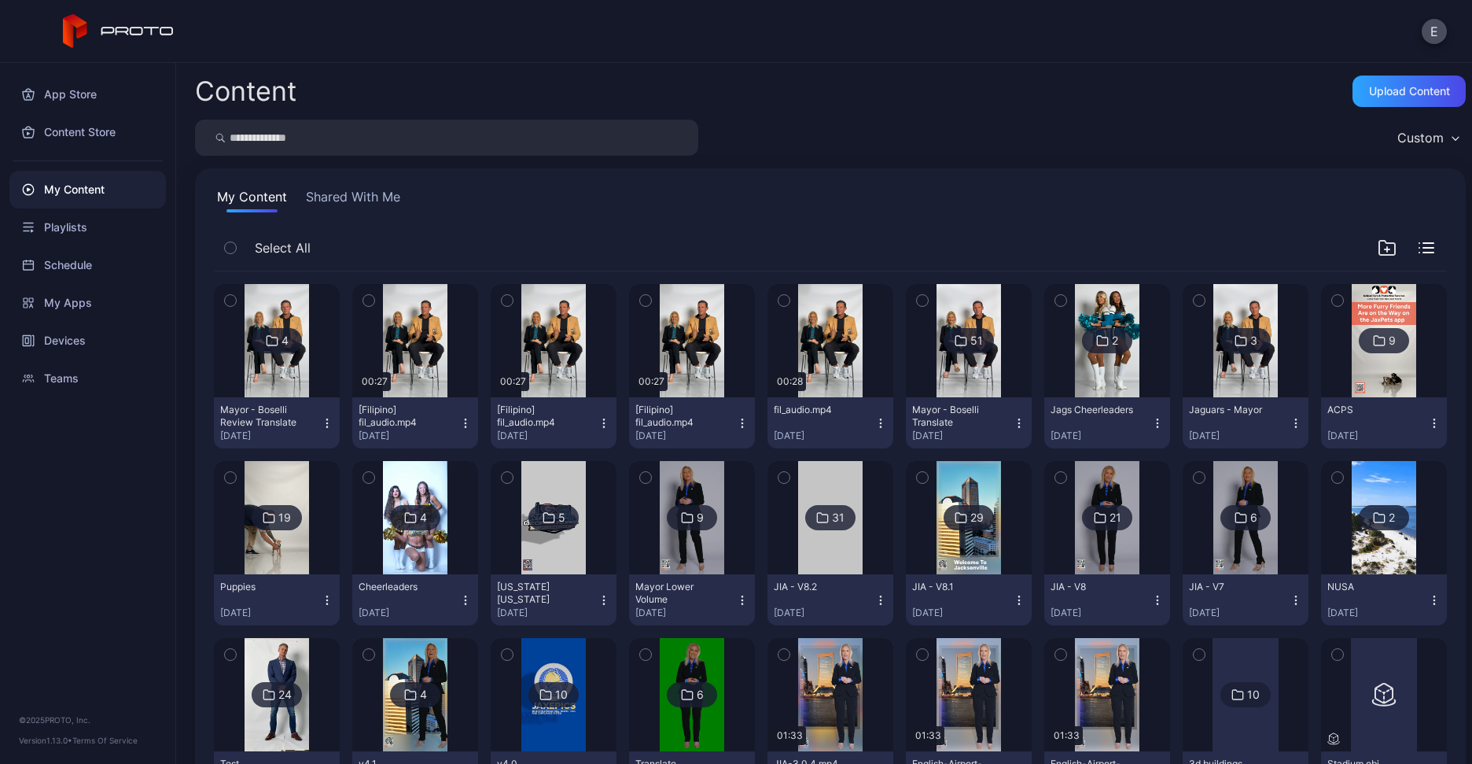
click at [252, 374] on img at bounding box center [277, 340] width 64 height 113
